Goal: Task Accomplishment & Management: Manage account settings

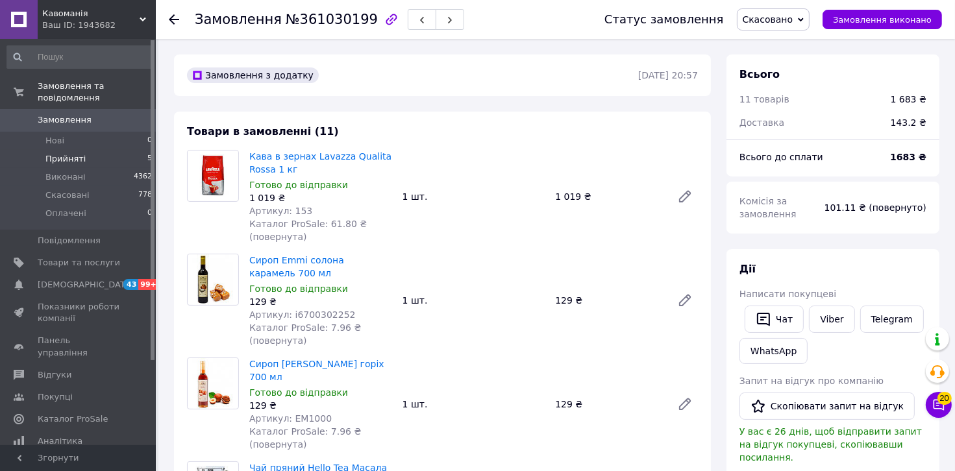
click at [48, 153] on span "Прийняті" at bounding box center [65, 159] width 40 height 12
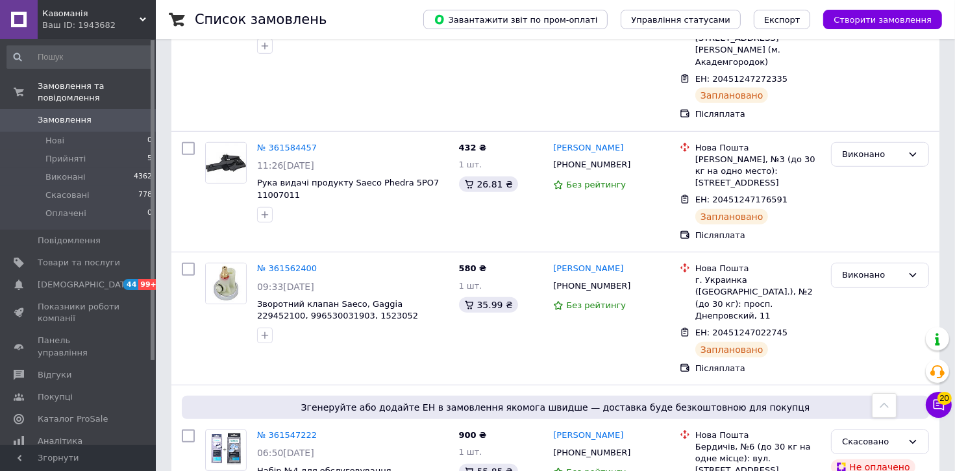
scroll to position [779, 0]
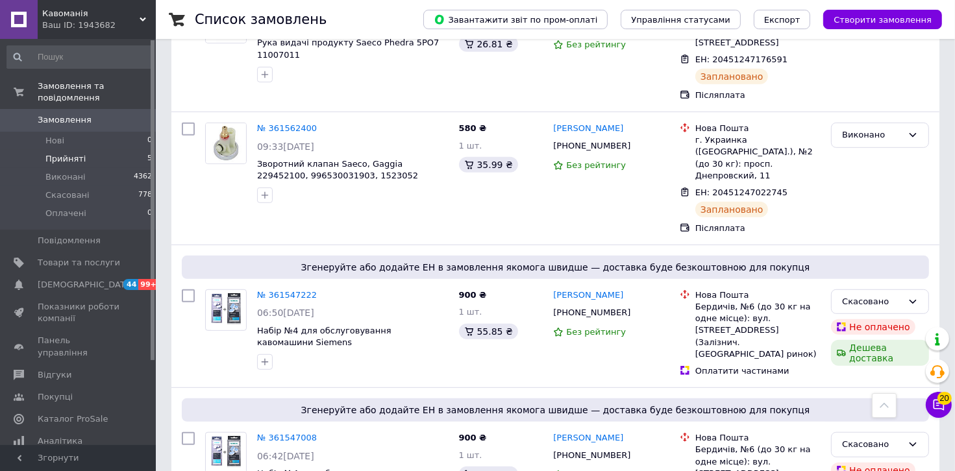
click at [72, 153] on span "Прийняті" at bounding box center [65, 159] width 40 height 12
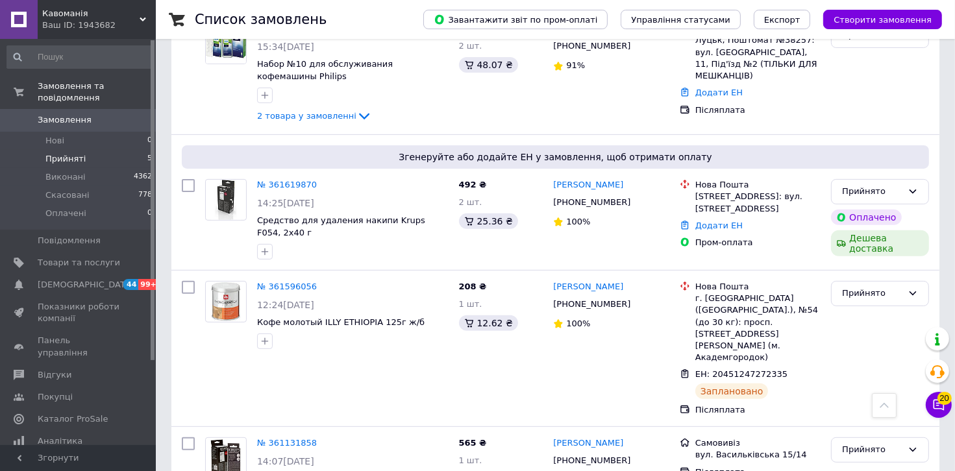
scroll to position [391, 0]
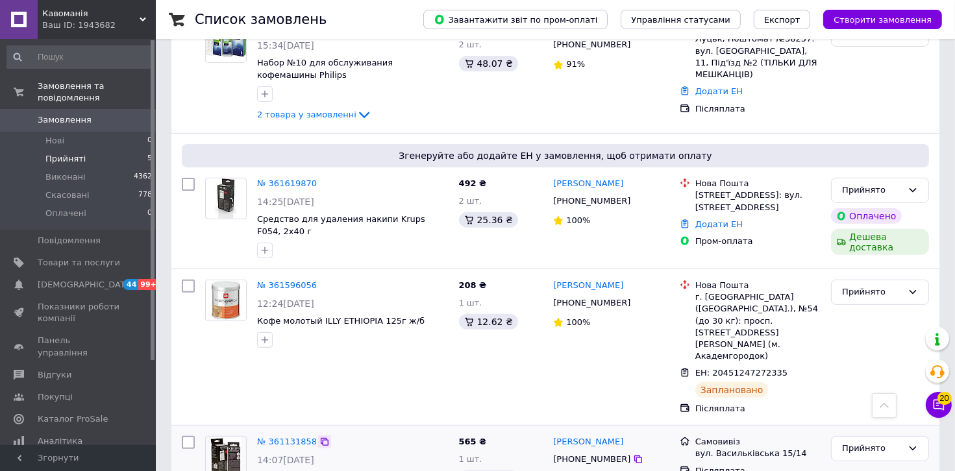
click at [321, 438] on icon at bounding box center [325, 442] width 8 height 8
click at [319, 179] on icon at bounding box center [324, 184] width 10 height 10
click at [52, 364] on link "Відгуки" at bounding box center [80, 375] width 160 height 22
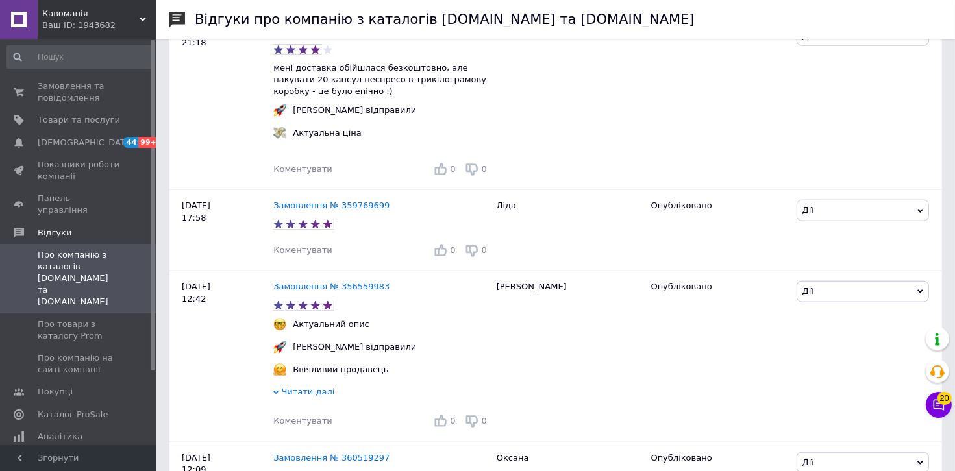
scroll to position [1558, 0]
